Goal: Task Accomplishment & Management: Manage account settings

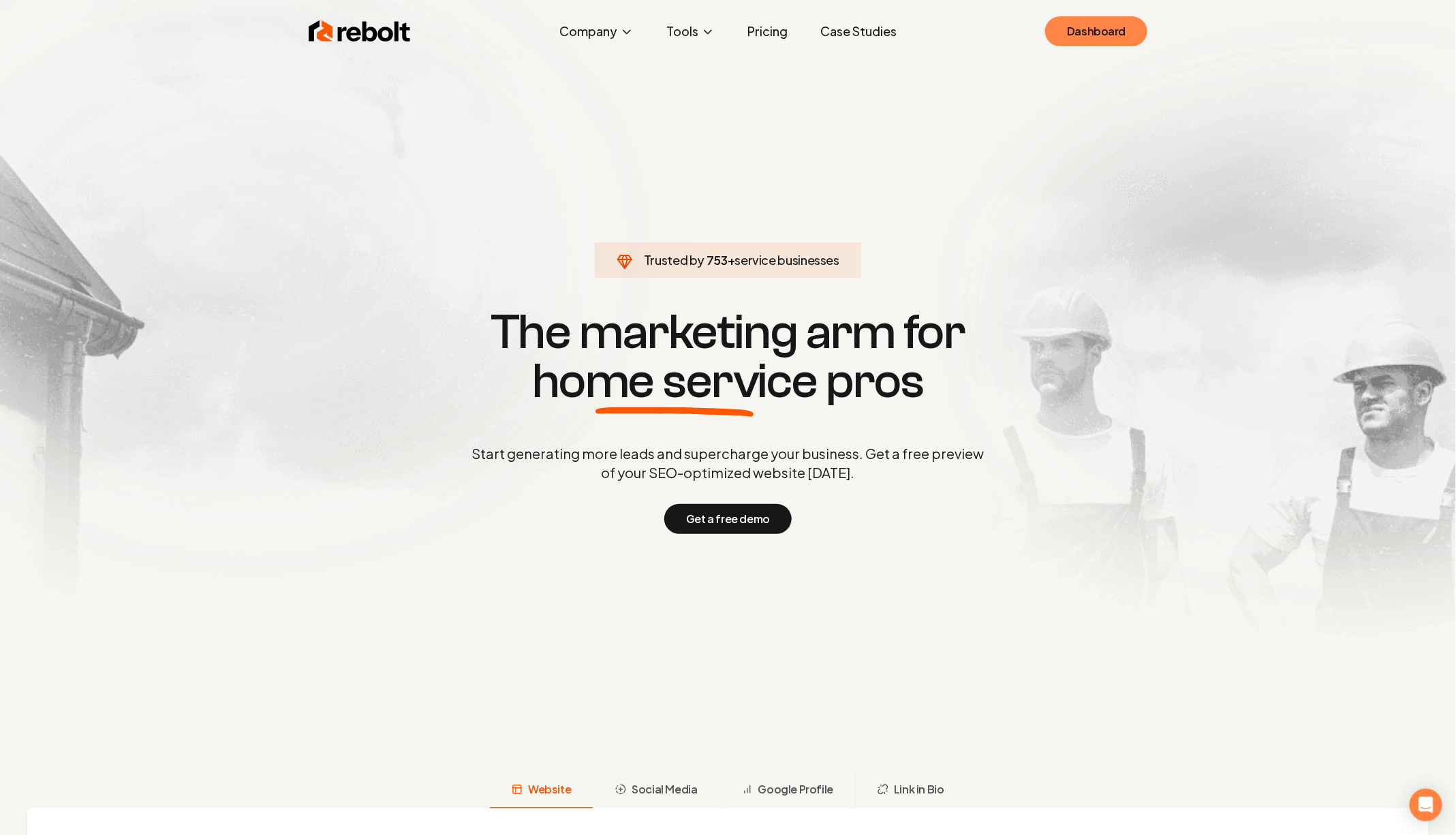
click at [1075, 24] on link "Dashboard" at bounding box center [1096, 31] width 103 height 30
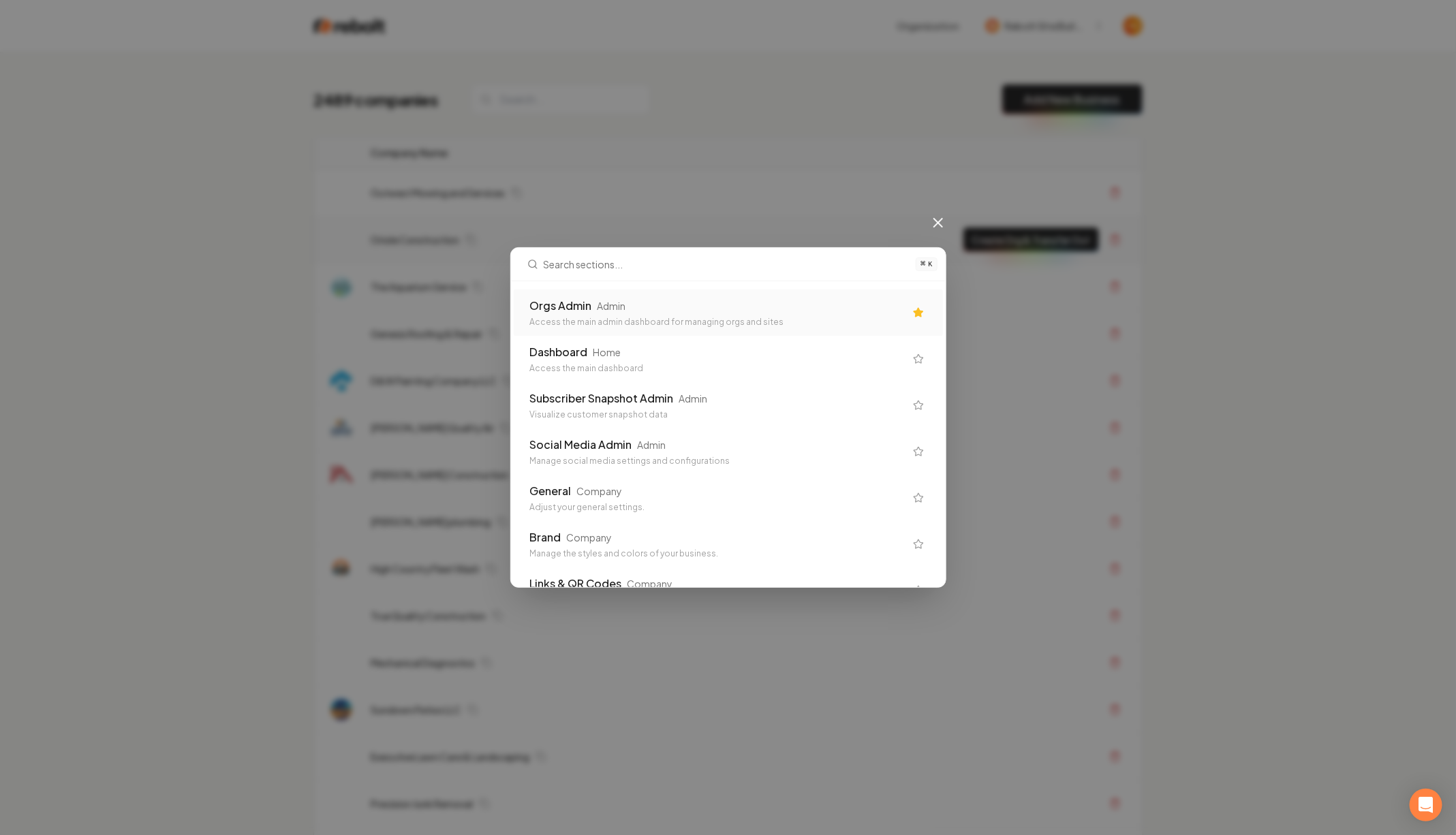
click at [676, 305] on div "Orgs Admin Admin" at bounding box center [717, 305] width 375 height 16
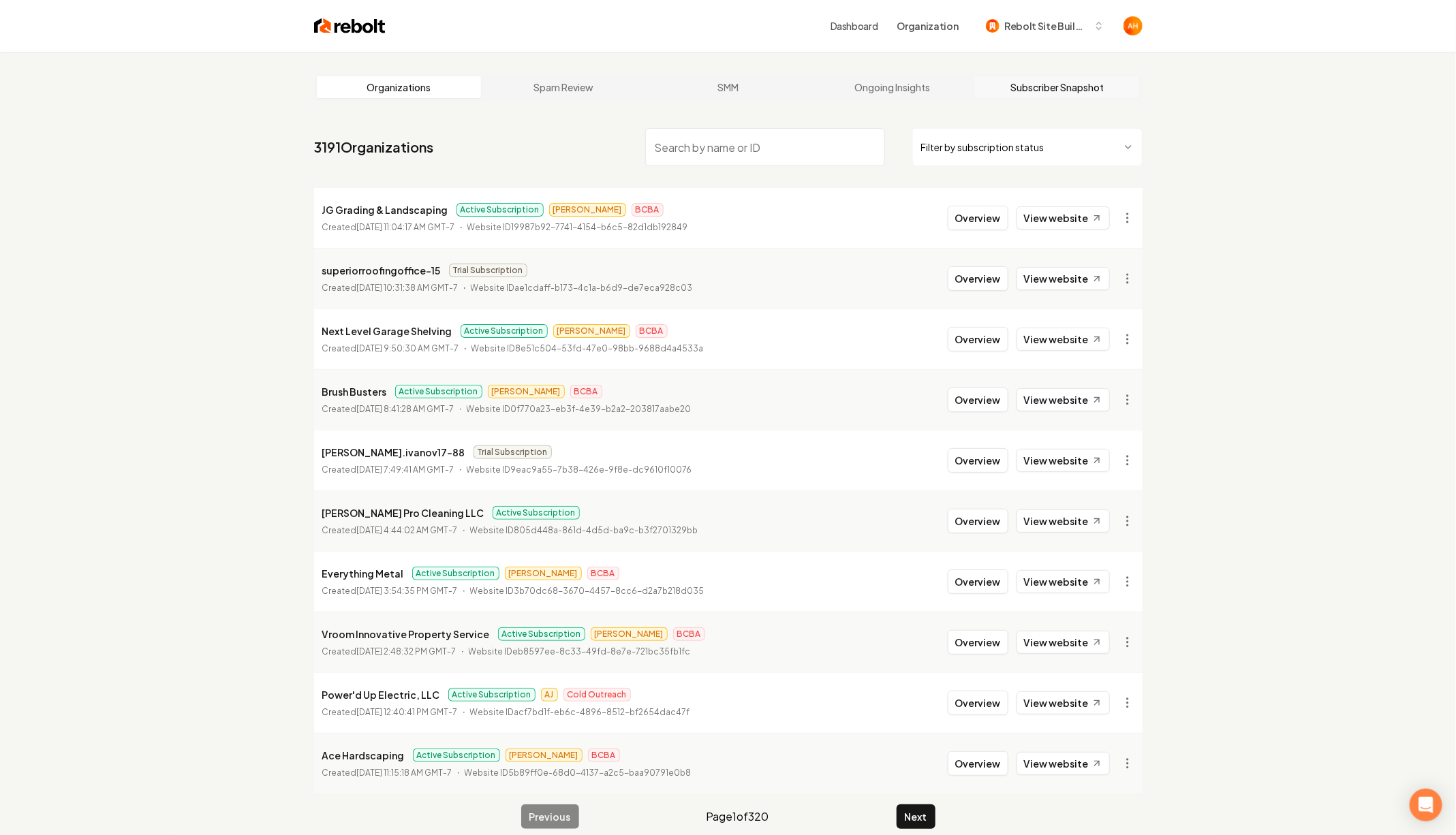
click at [1049, 83] on link "Subscriber Snapshot" at bounding box center [1057, 87] width 165 height 22
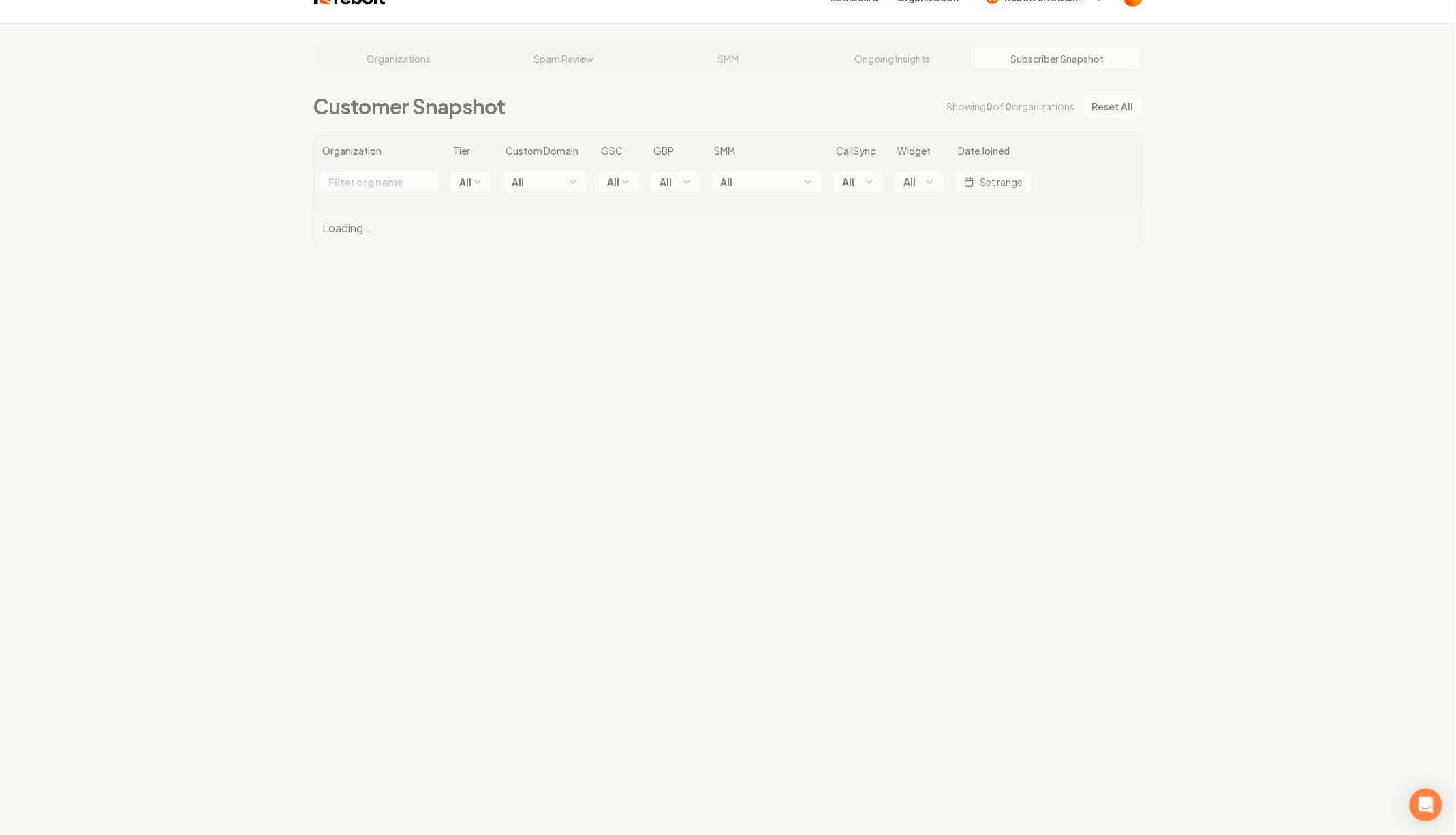
scroll to position [52, 0]
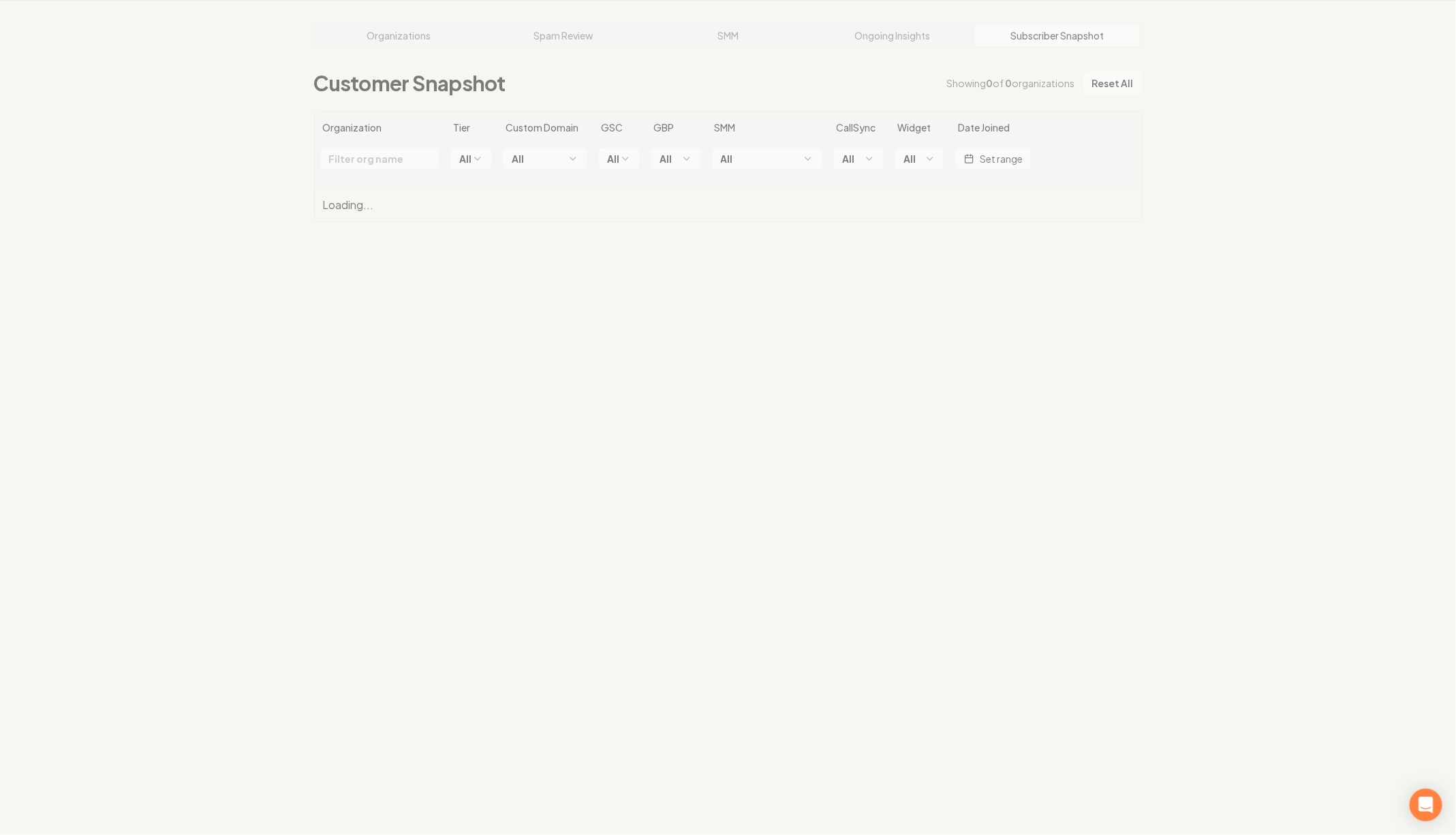
click at [1208, 56] on div "Organizations Spam Review SMM Ongoing Insights Subscriber Snapshot Customer Sna…" at bounding box center [728, 417] width 1456 height 835
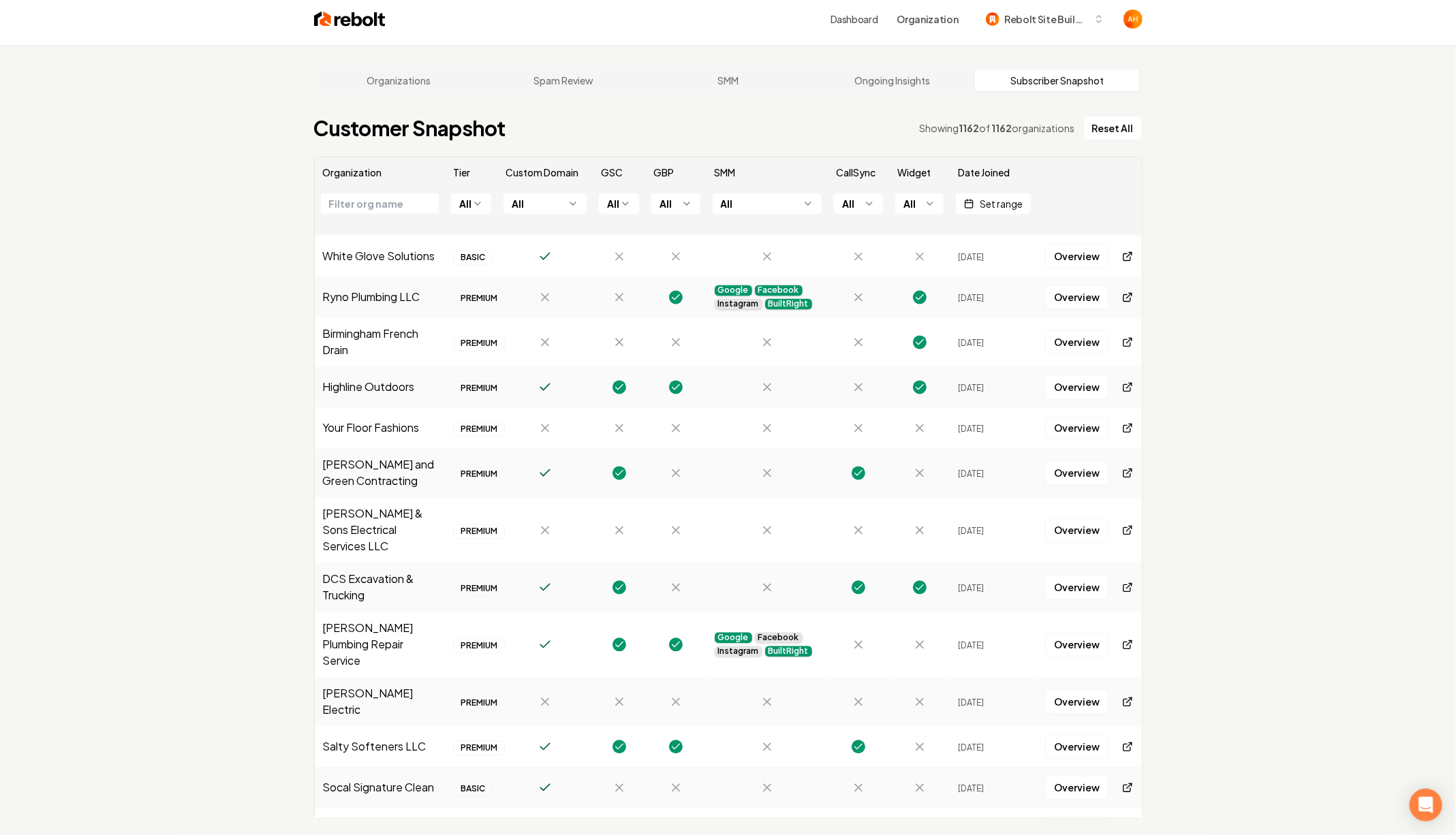
scroll to position [1484, 0]
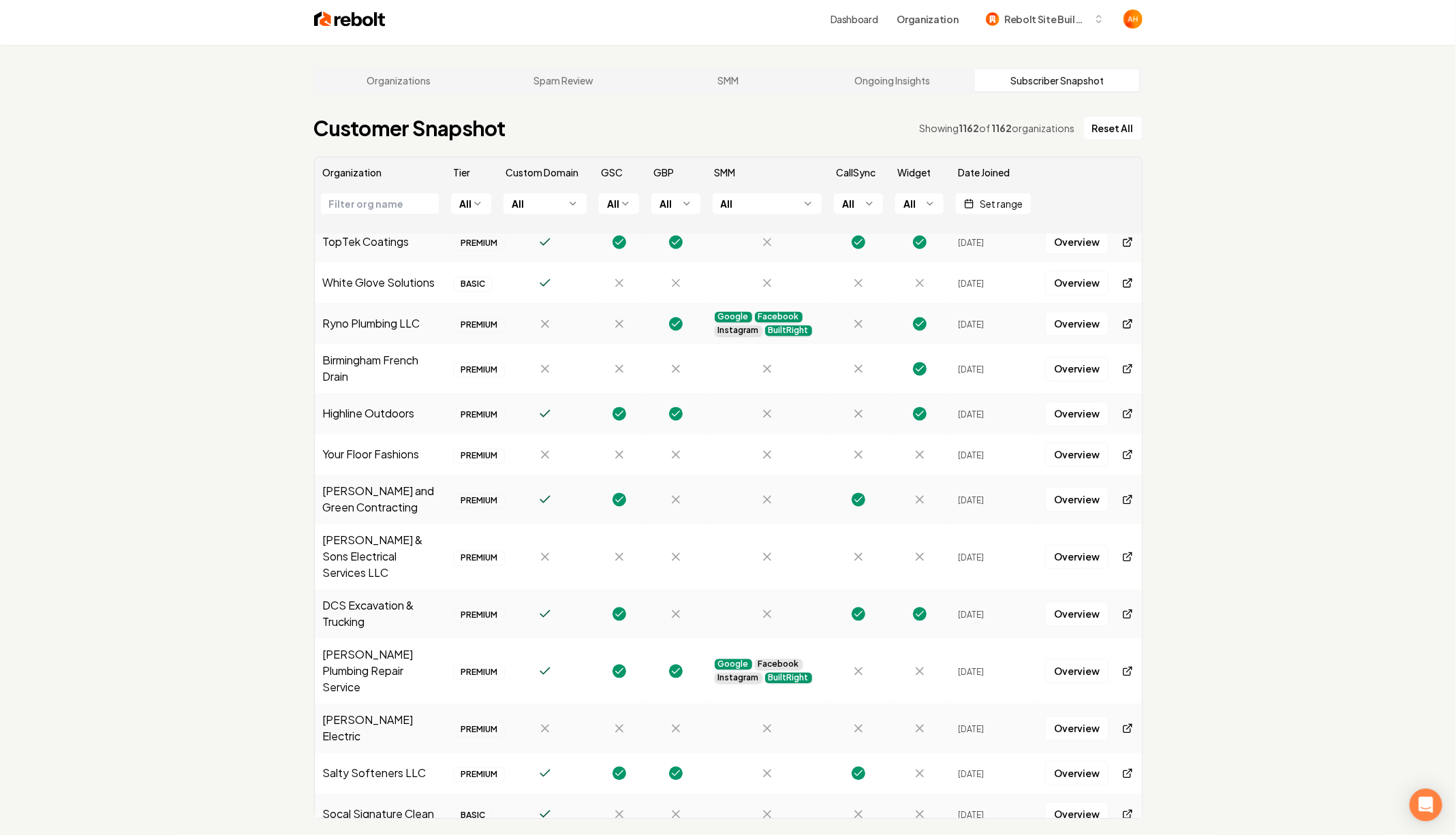
click at [333, 345] on td "Birmingham French Drain" at bounding box center [379, 369] width 131 height 49
copy td "Birmingham"
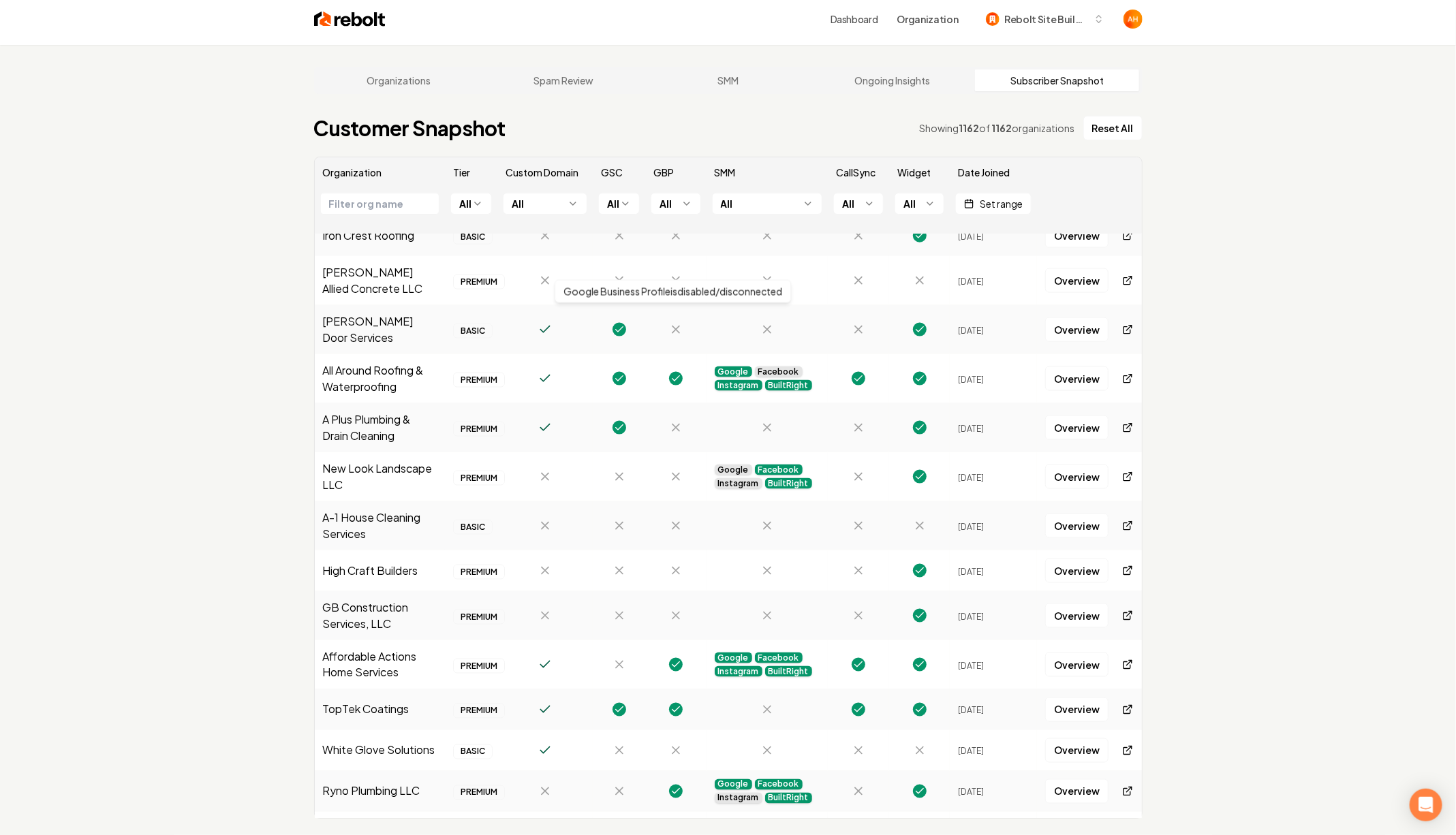
click at [547, 198] on html "Dashboard Organization Rebolt Site Builder Organizations Spam Review SMM Ongoin…" at bounding box center [728, 410] width 1456 height 835
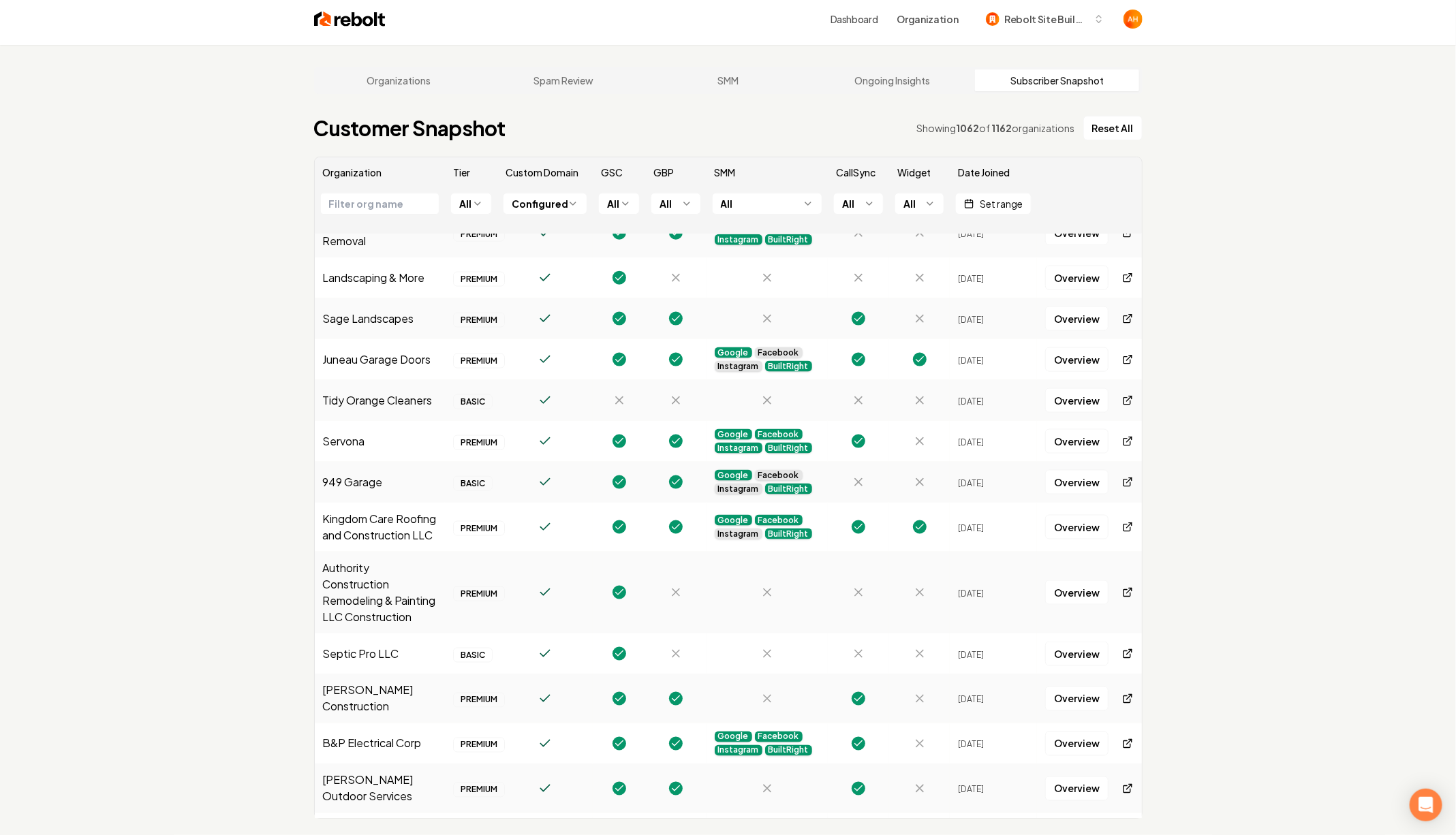
click at [278, 302] on div "Organizations Spam Review SMM Ongoing Insights Subscriber Snapshot Customer Sna…" at bounding box center [728, 462] width 1456 height 835
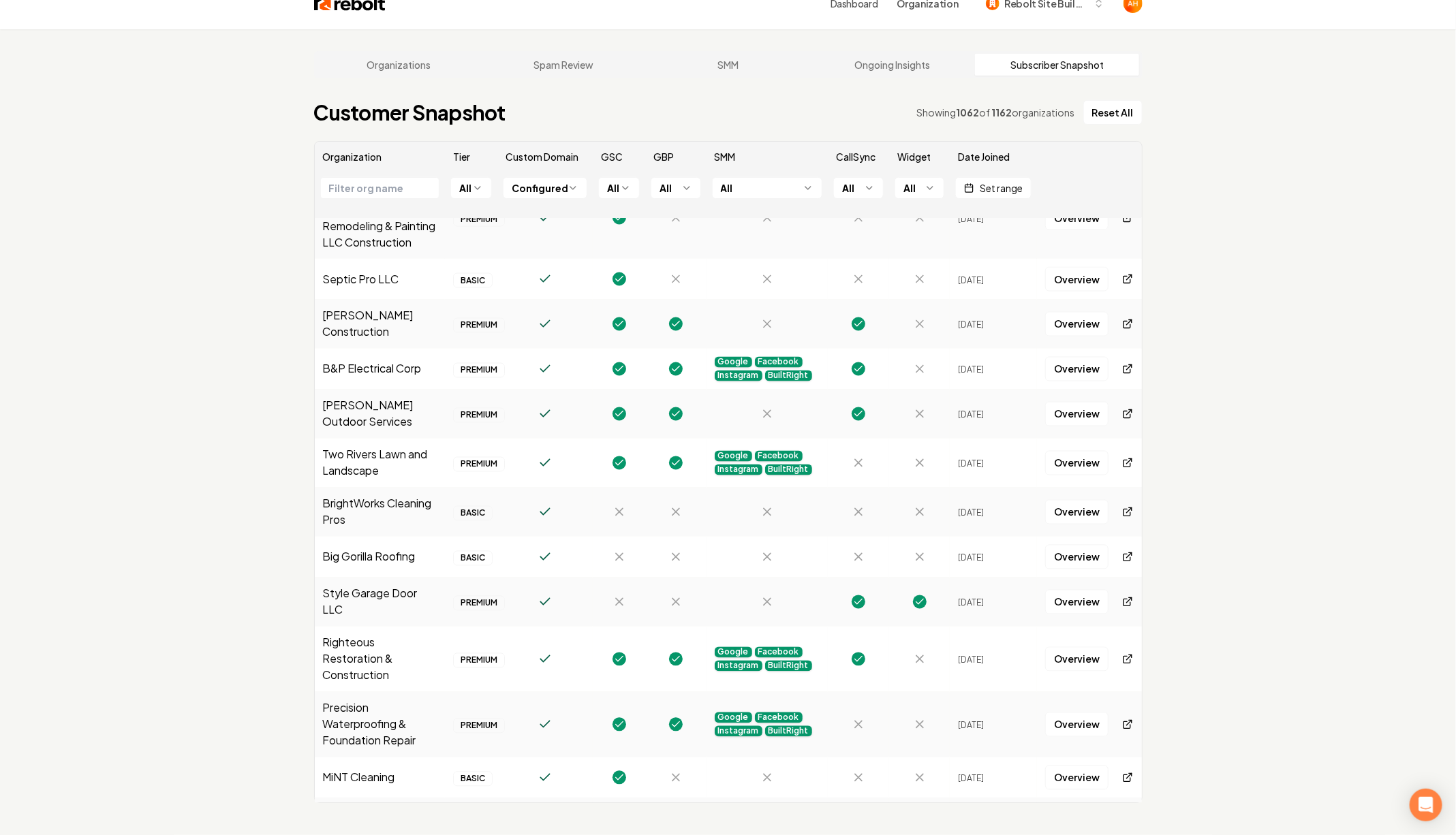
scroll to position [1341, 0]
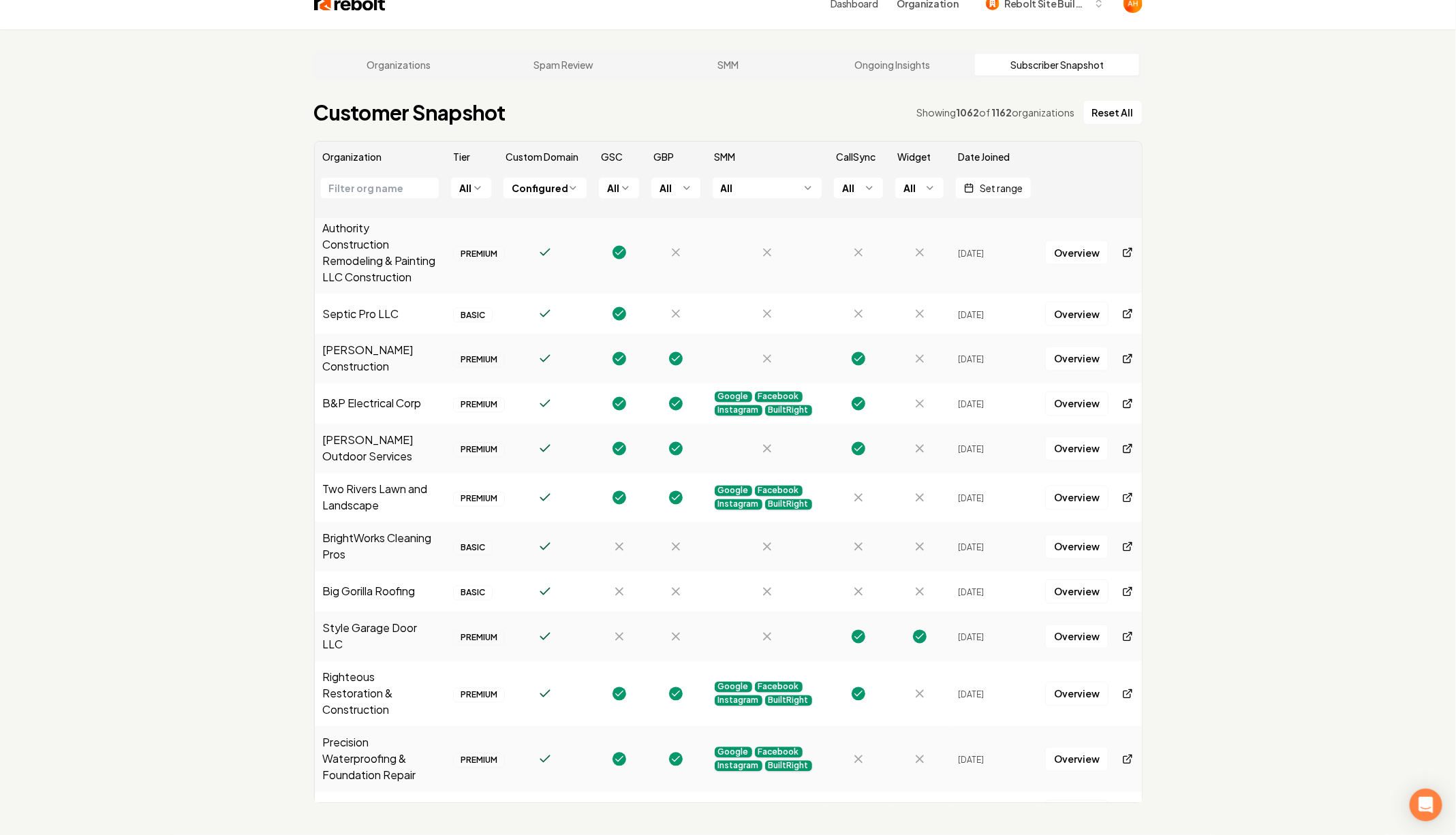
click at [332, 524] on td "BrightWorks Cleaning Pros" at bounding box center [379, 547] width 131 height 49
copy td "BrightWorks"
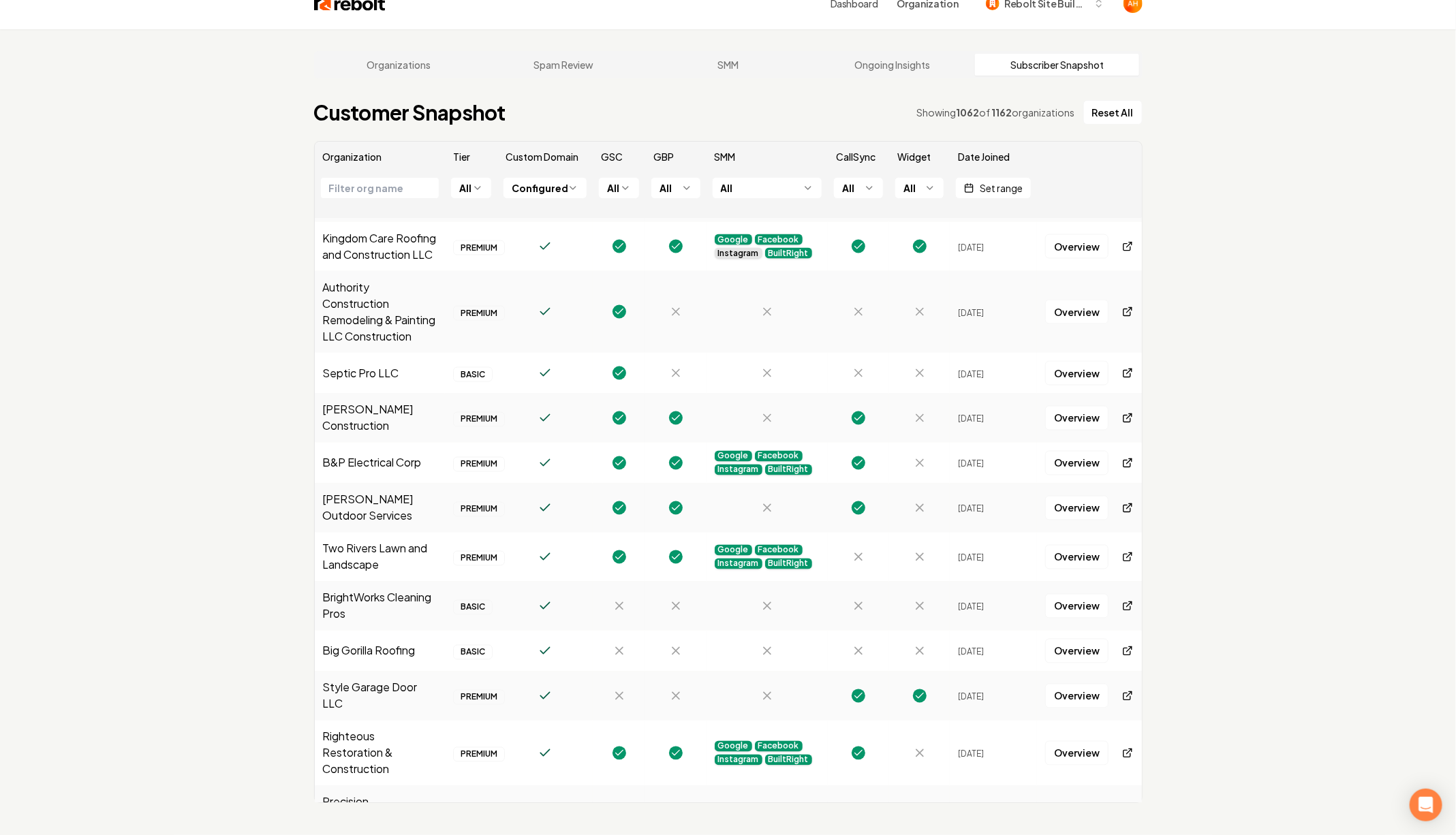
click at [362, 538] on td "Two Rivers Lawn and Landscape" at bounding box center [379, 557] width 131 height 49
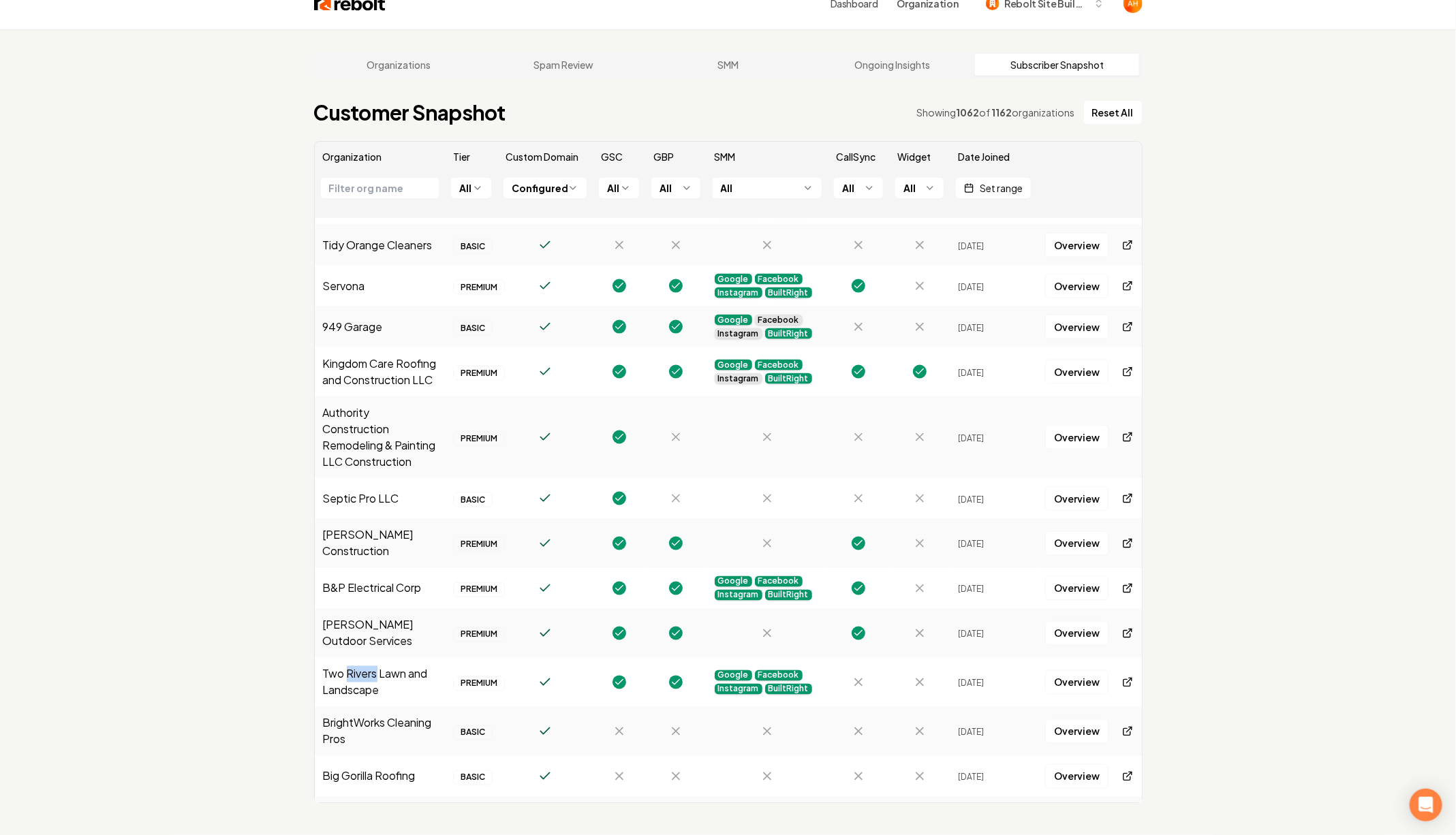
scroll to position [1099, 0]
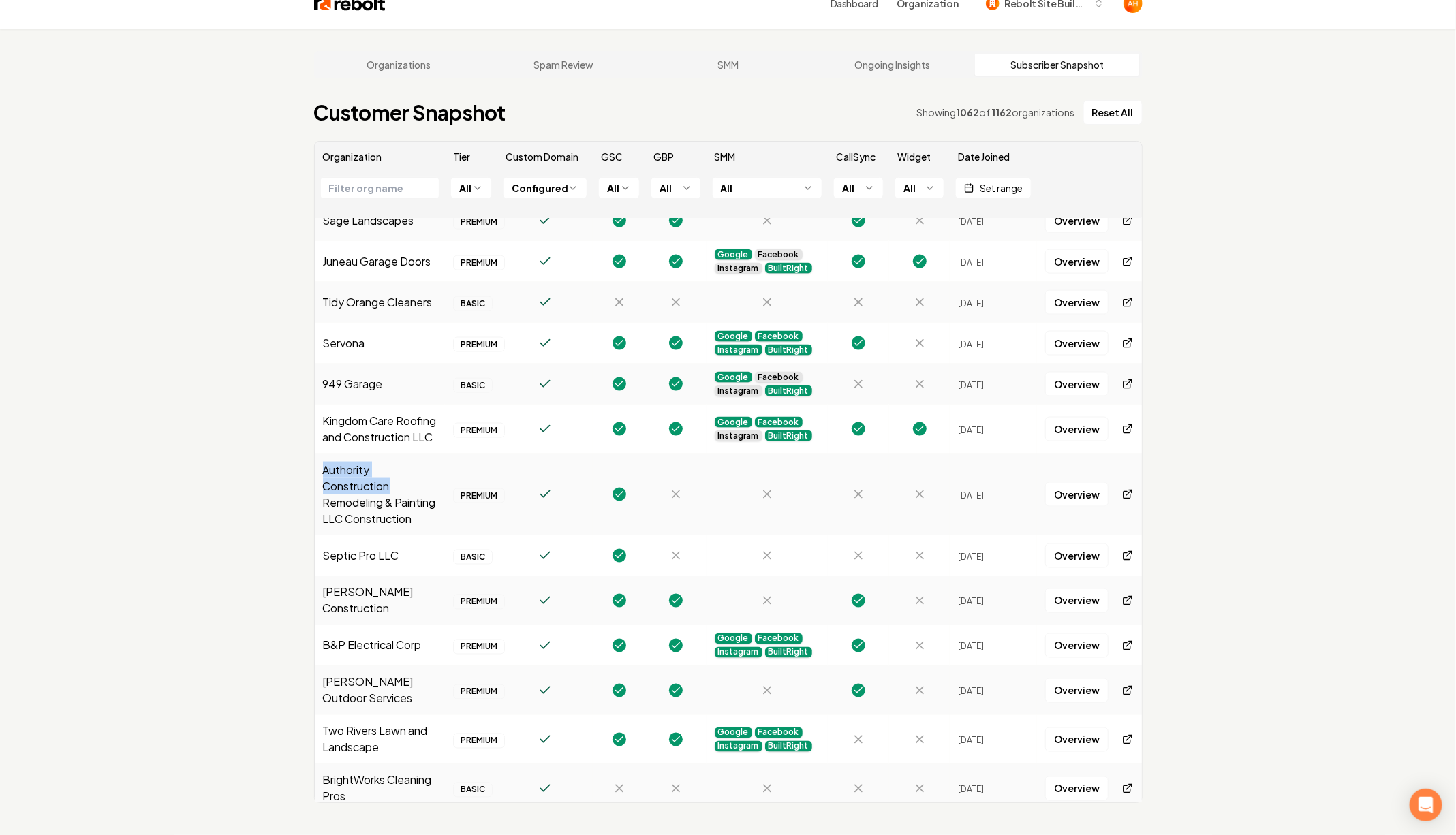
copy td "Authority Construction"
drag, startPoint x: 321, startPoint y: 448, endPoint x: 399, endPoint y: 465, distance: 79.8
click at [399, 465] on td "Authority Construction Remodeling & Painting LLC Construction" at bounding box center [379, 494] width 131 height 82
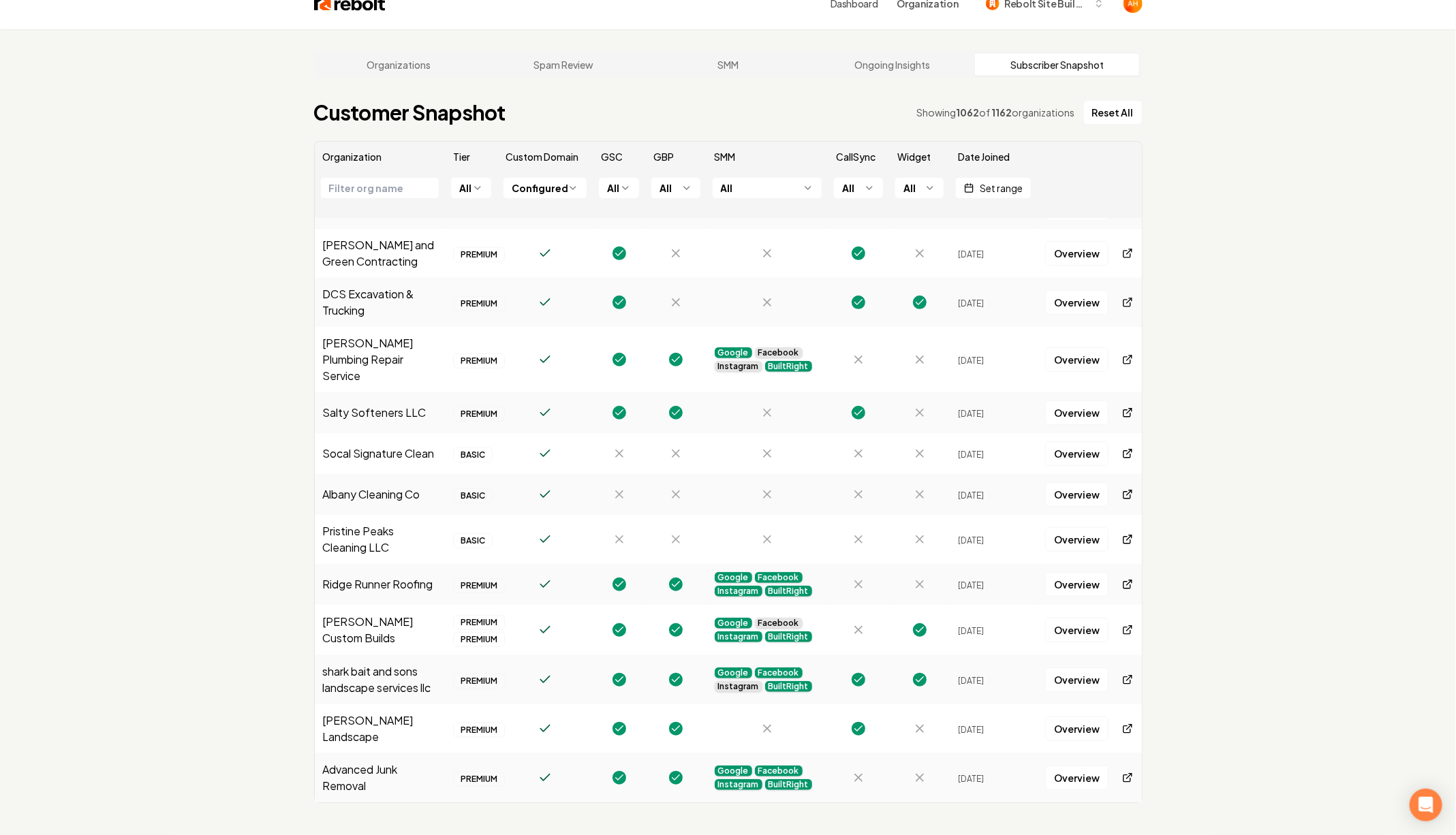
scroll to position [453, 0]
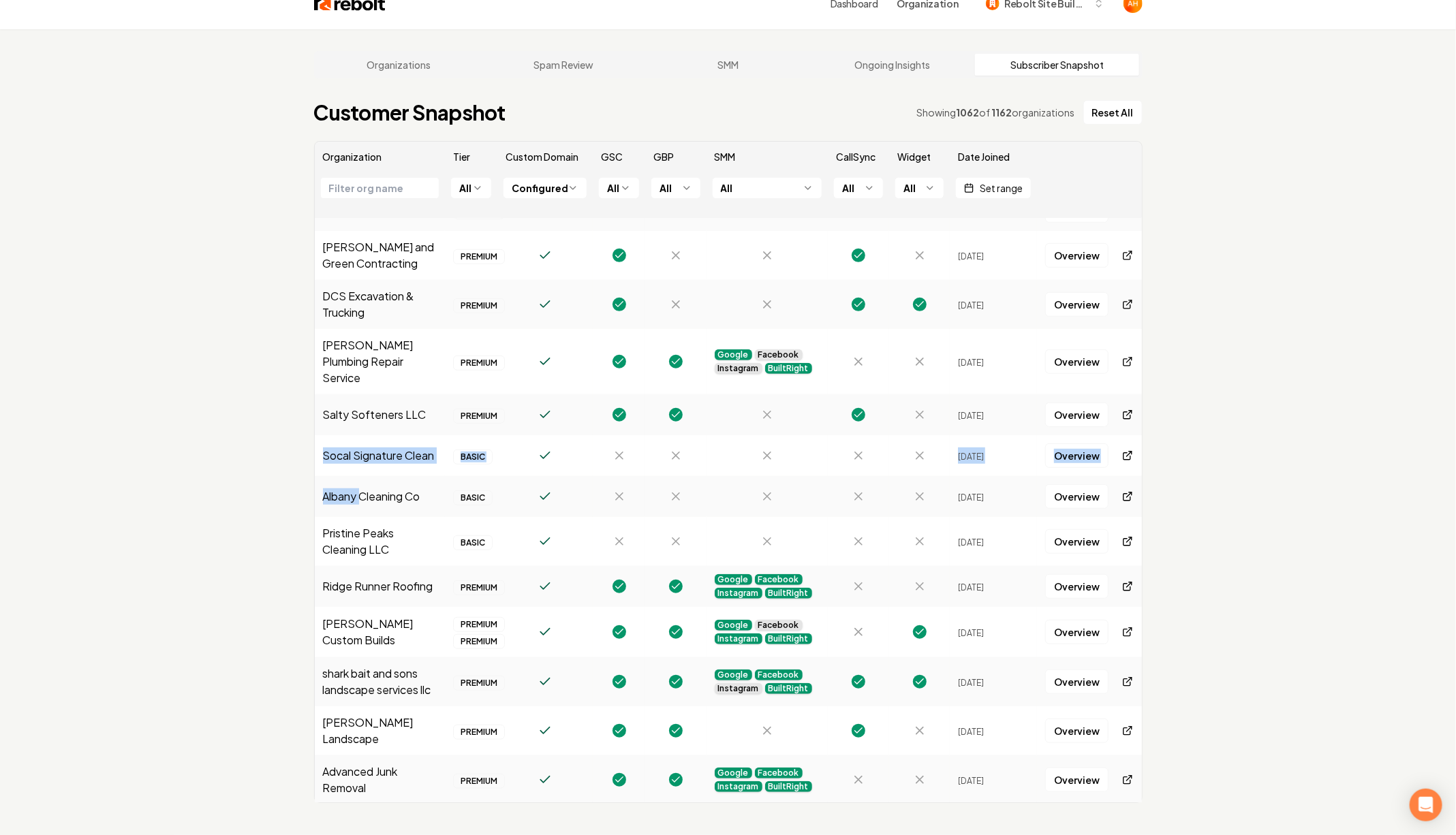
drag, startPoint x: 319, startPoint y: 423, endPoint x: 361, endPoint y: 466, distance: 60.1
click at [413, 517] on td "Pristine Peaks Cleaning LLC" at bounding box center [379, 541] width 131 height 49
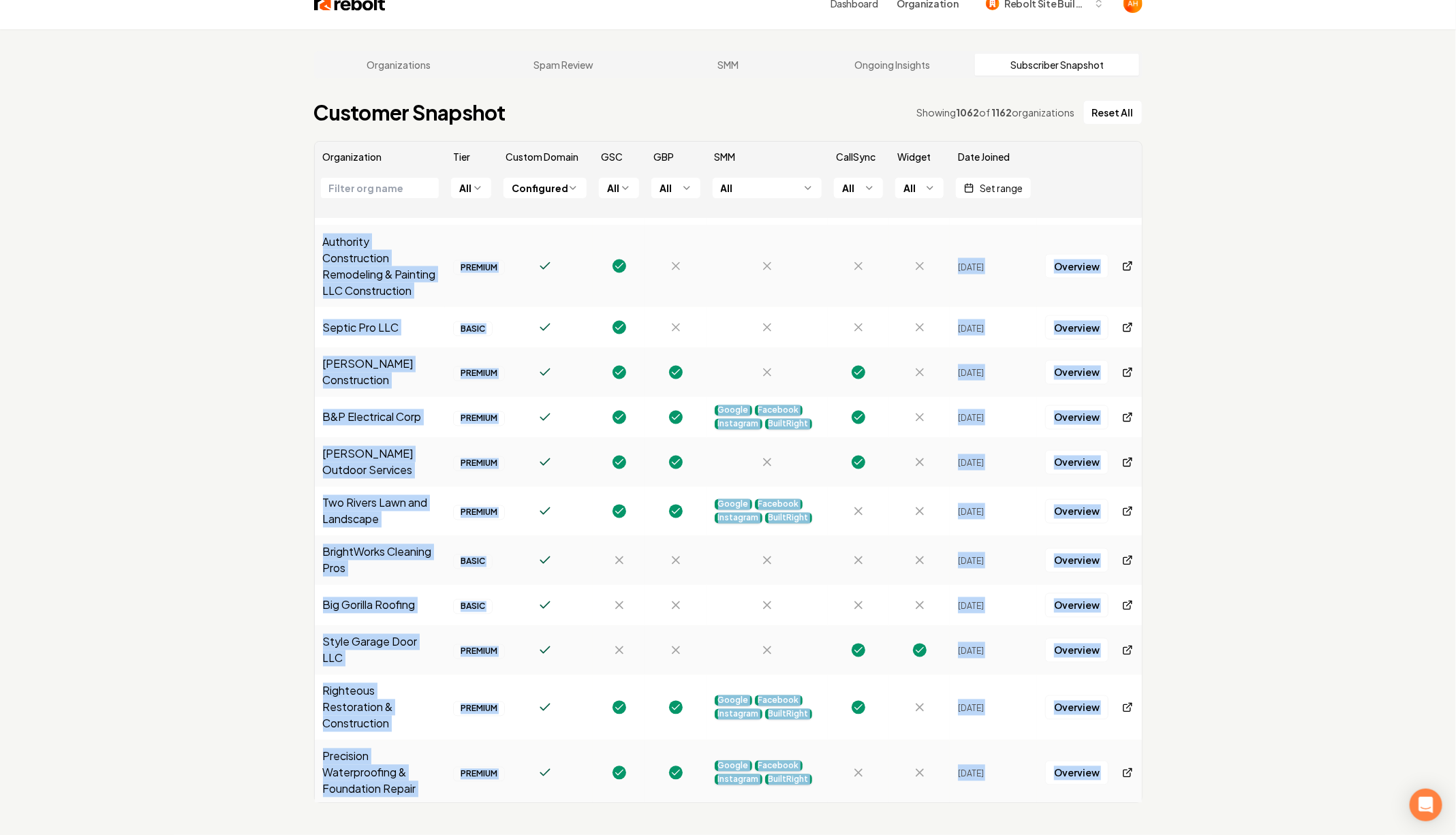
scroll to position [1509, 0]
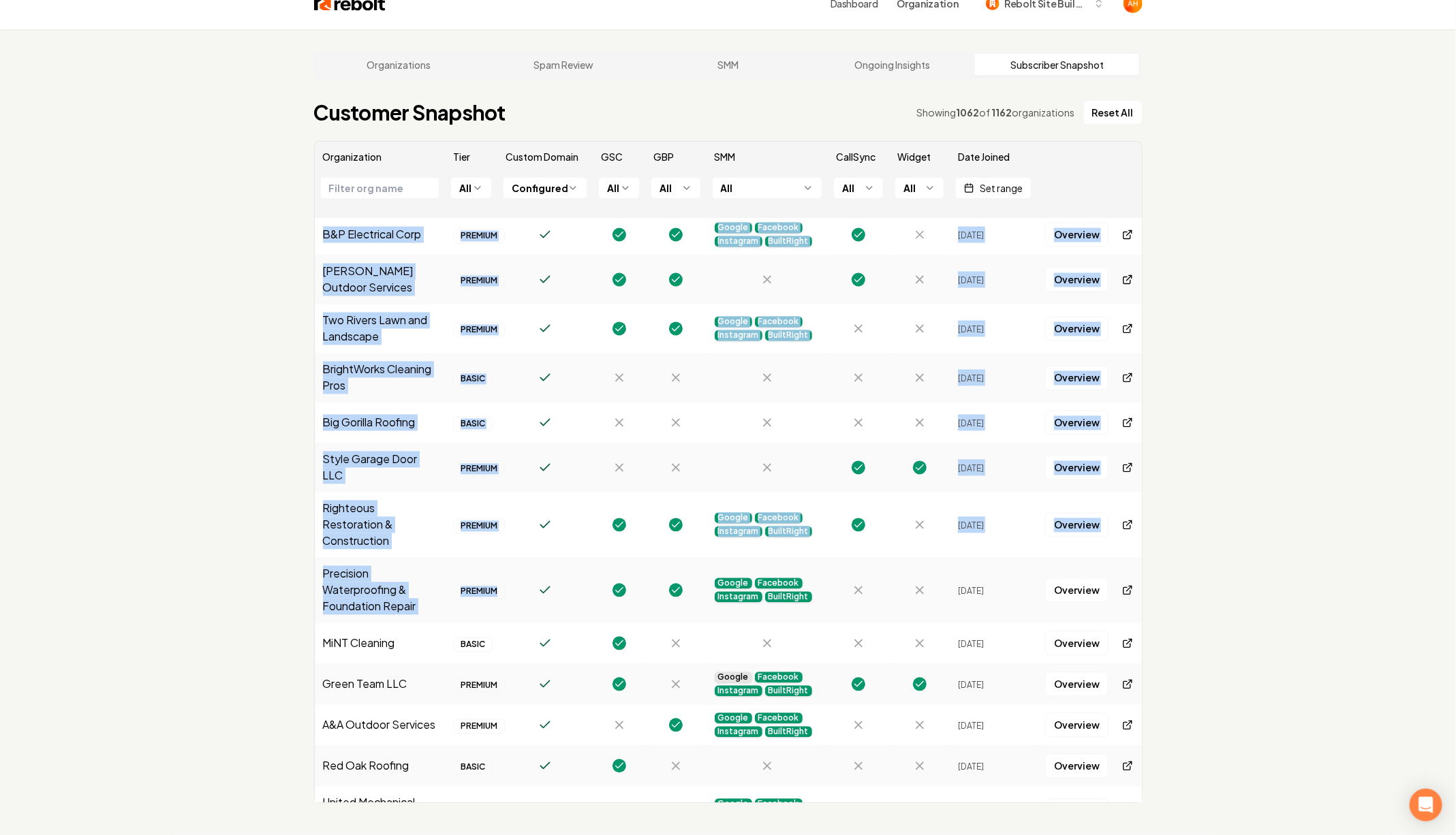
drag, startPoint x: 314, startPoint y: 218, endPoint x: 492, endPoint y: 599, distance: 420.5
copy tbody "Colorado Overhead Door Company PREMIUM Google Facebook Instagram BuiltRight Sep…"
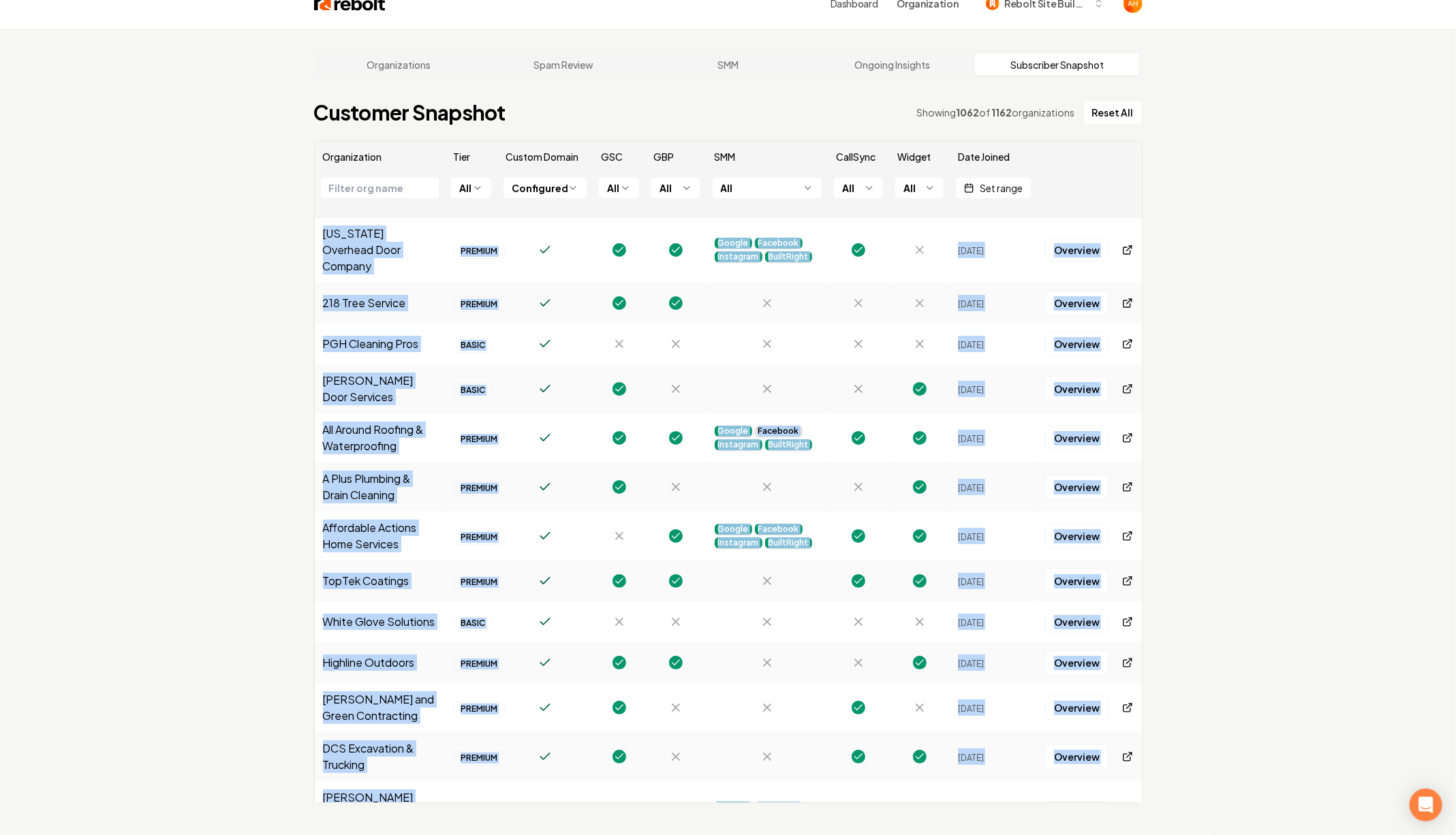
scroll to position [0, 0]
click at [1000, 182] on span "Set range" at bounding box center [1001, 188] width 43 height 14
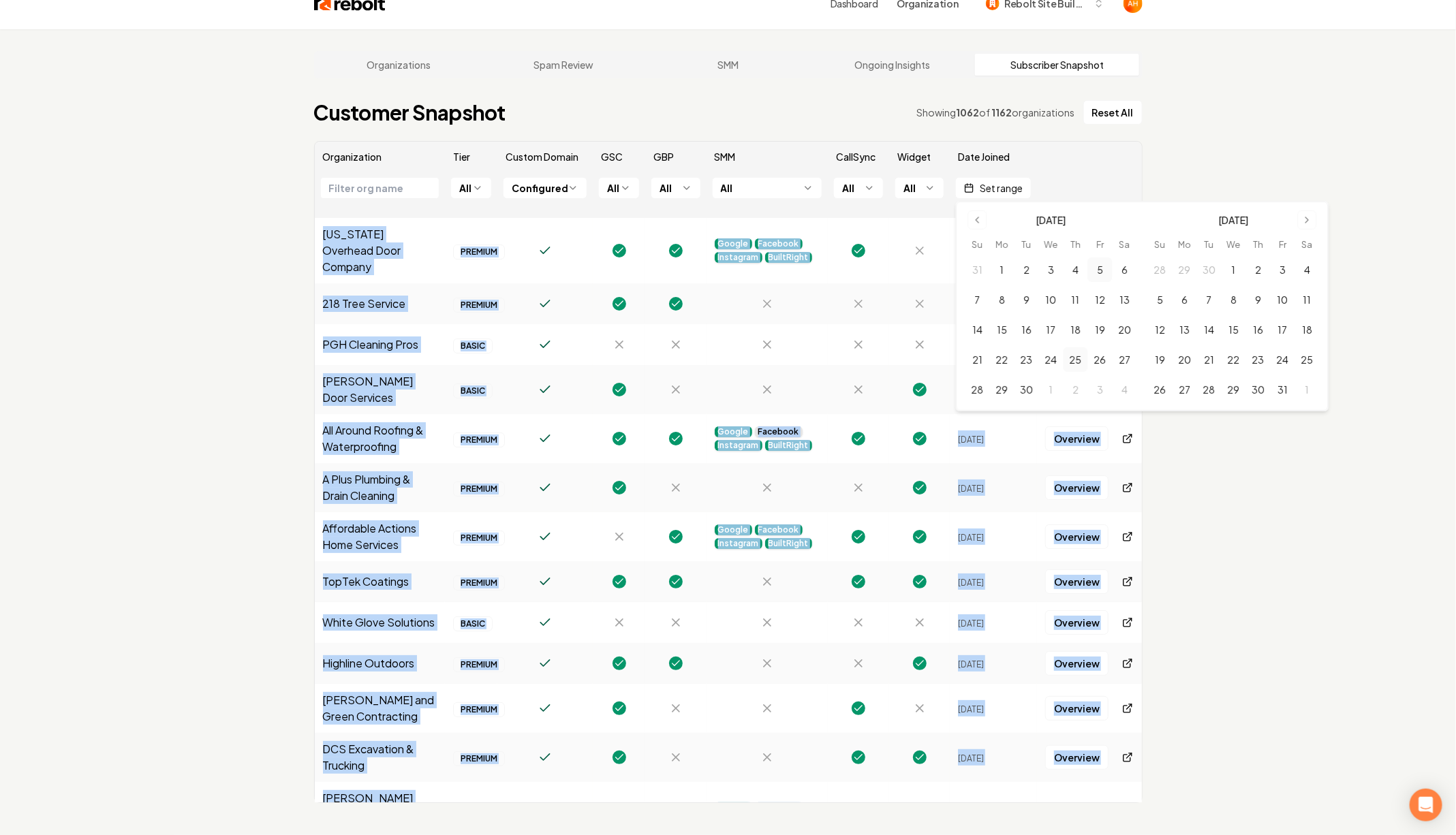
click at [1102, 268] on button "5" at bounding box center [1100, 270] width 24 height 24
click at [1022, 387] on button "30" at bounding box center [1027, 390] width 24 height 24
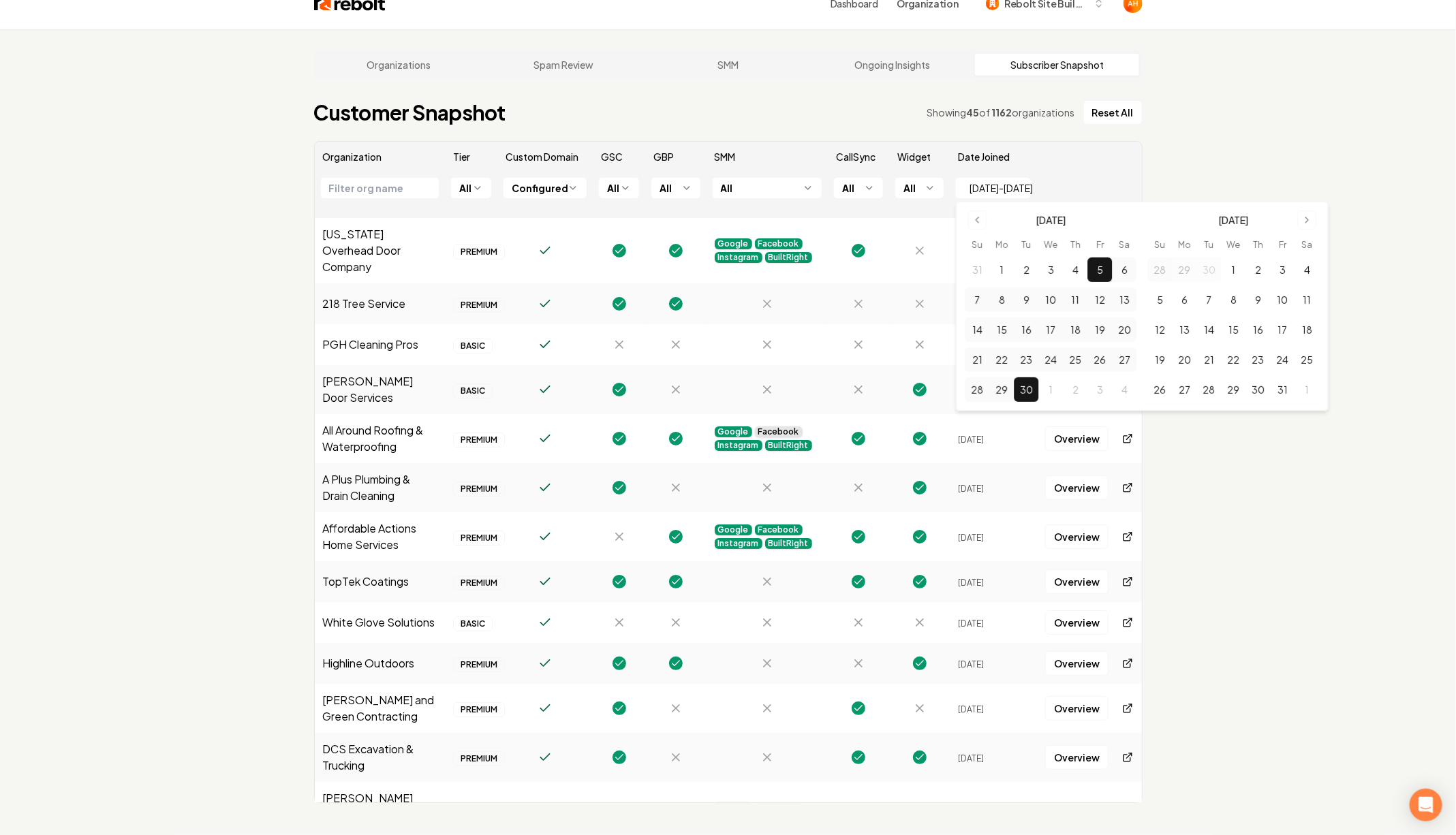
click at [1274, 174] on div "Organizations Spam Review SMM Ongoing Insights Subscriber Snapshot Customer Sna…" at bounding box center [728, 446] width 1456 height 835
